Goal: Entertainment & Leisure: Consume media (video, audio)

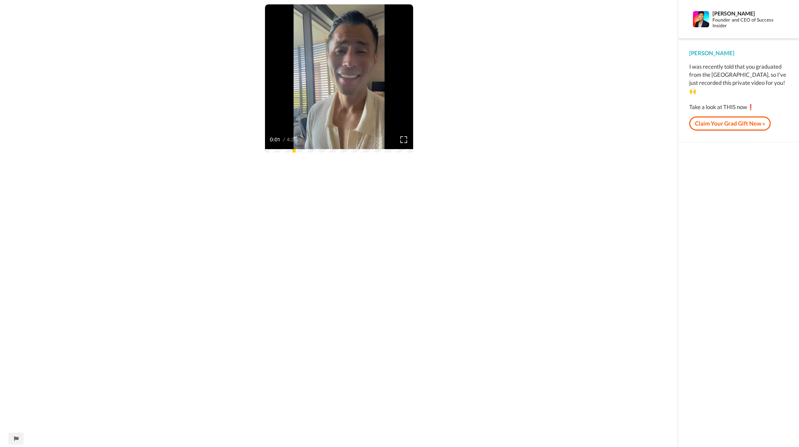
scroll to position [30, 0]
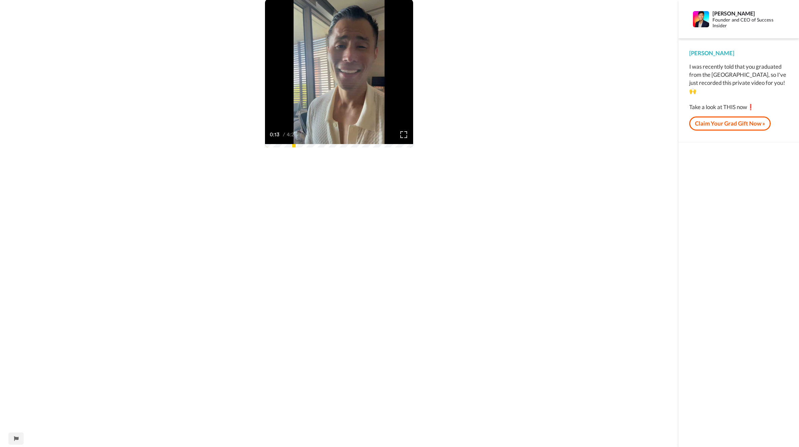
click at [580, 147] on div "Play/Pause 0:13 / 4:26" at bounding box center [339, 212] width 679 height 469
click at [508, 152] on div "Play/Pause 0:15 / 4:26" at bounding box center [339, 212] width 679 height 469
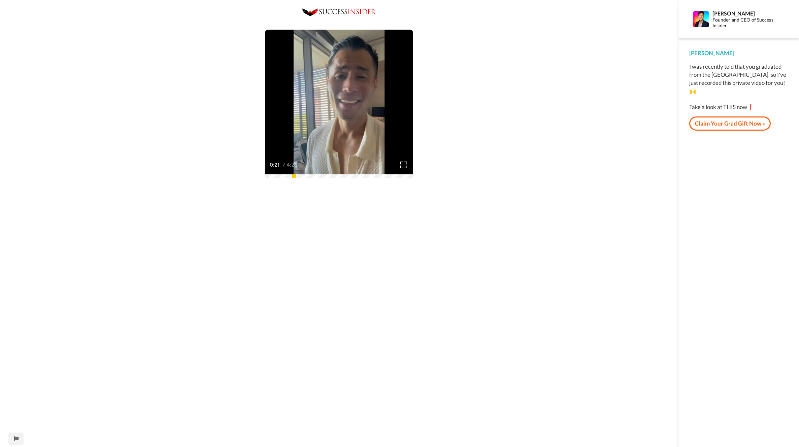
click at [556, 228] on div "Play/Pause 0:21 / 4:26" at bounding box center [339, 242] width 679 height 469
click at [515, 183] on div "Play/Pause 0:22 / 4:26" at bounding box center [339, 242] width 679 height 469
click at [503, 163] on div "Play/Pause 0:22 / 4:26" at bounding box center [339, 242] width 679 height 469
click at [503, 163] on div "Play/Pause 0:23 / 4:26" at bounding box center [339, 242] width 679 height 469
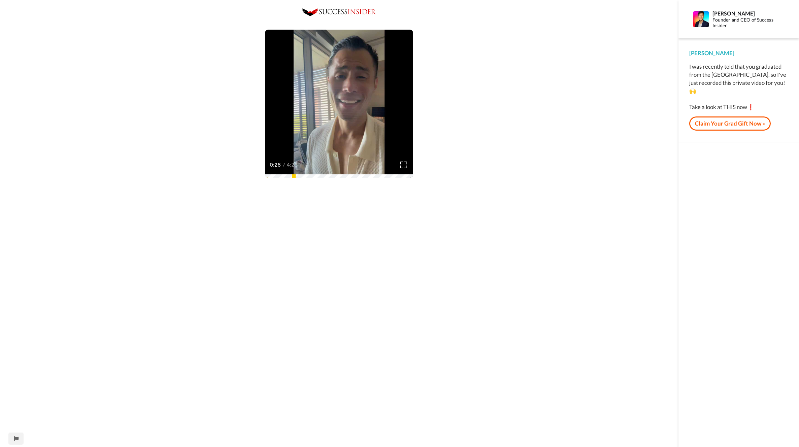
click at [503, 163] on div "Play/Pause 0:26 / 4:26" at bounding box center [339, 242] width 679 height 469
click at [467, 132] on div "Play/Pause 0:30 / 4:26" at bounding box center [339, 242] width 679 height 469
click at [469, 132] on div "Play/Pause 0:32 / 4:26" at bounding box center [339, 242] width 679 height 469
click at [156, 157] on div "Play/Pause 0:33 / 4:26" at bounding box center [339, 242] width 679 height 469
click at [469, 122] on div "Play/Pause 0:37 / 4:26" at bounding box center [339, 242] width 679 height 469
